Goal: Information Seeking & Learning: Learn about a topic

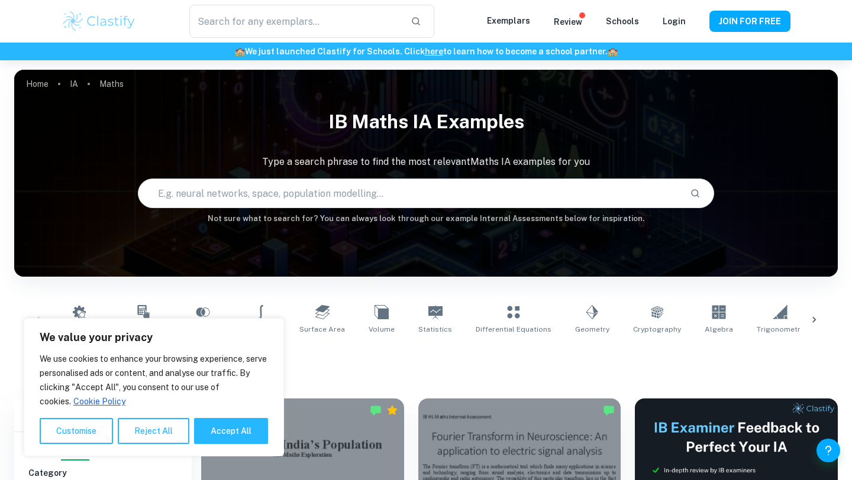
scroll to position [634, 0]
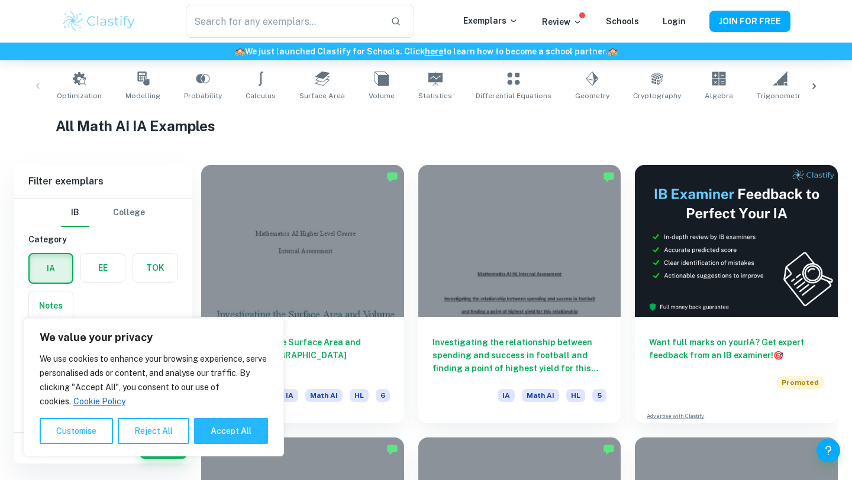
scroll to position [237, 0]
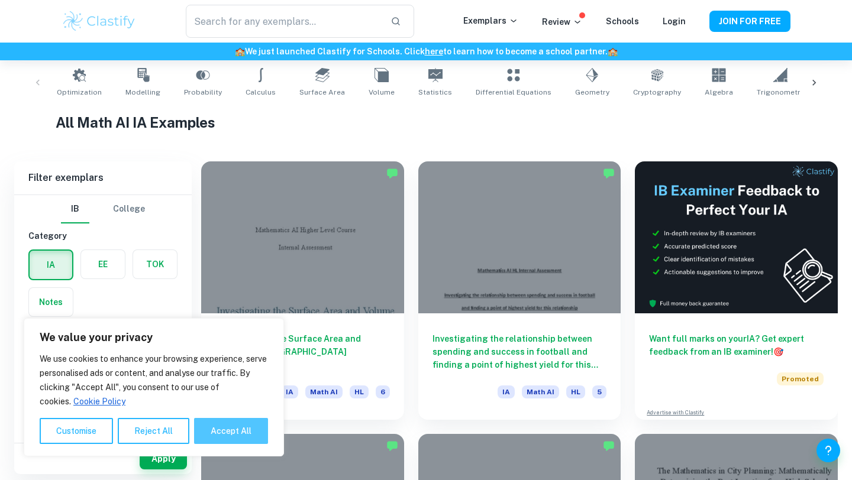
click at [243, 440] on button "Accept All" at bounding box center [231, 431] width 74 height 26
checkbox input "true"
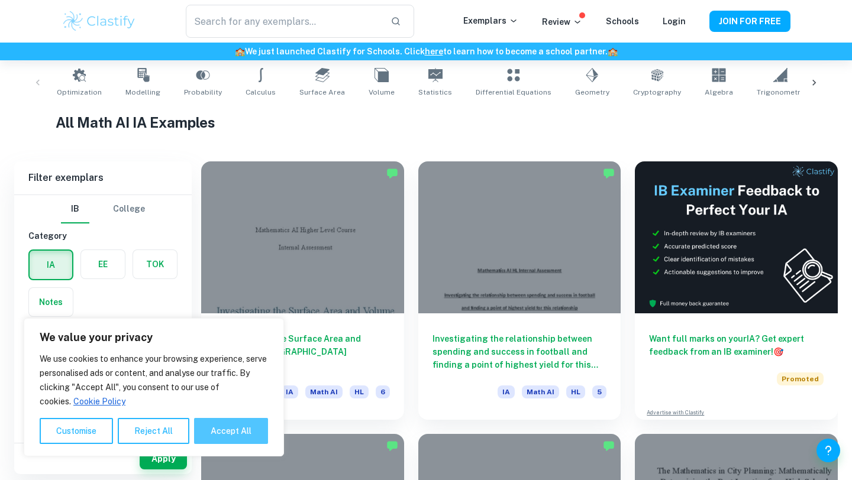
checkbox input "true"
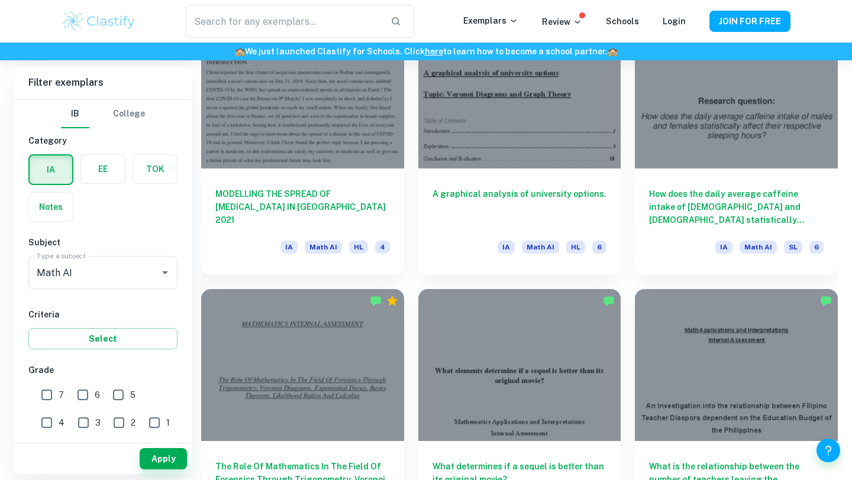
scroll to position [3930, 0]
